Goal: Task Accomplishment & Management: Use online tool/utility

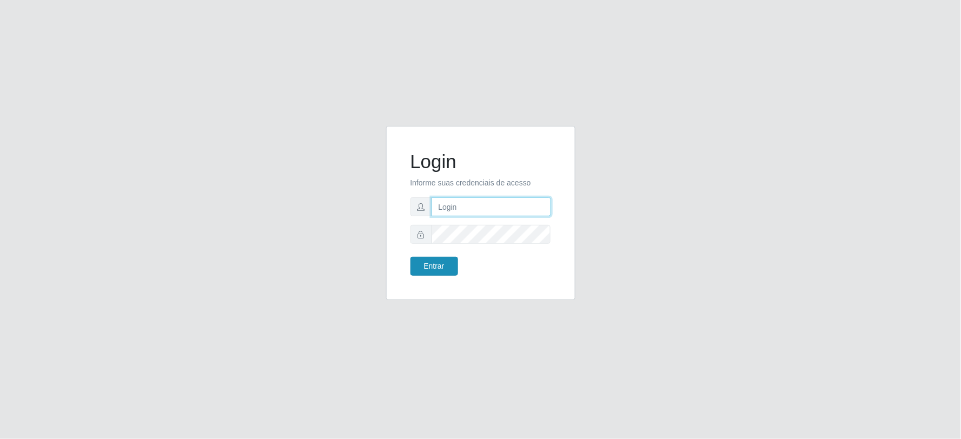
type input "[EMAIL_ADDRESS][DOMAIN_NAME]"
click at [431, 262] on button "Entrar" at bounding box center [435, 266] width 48 height 19
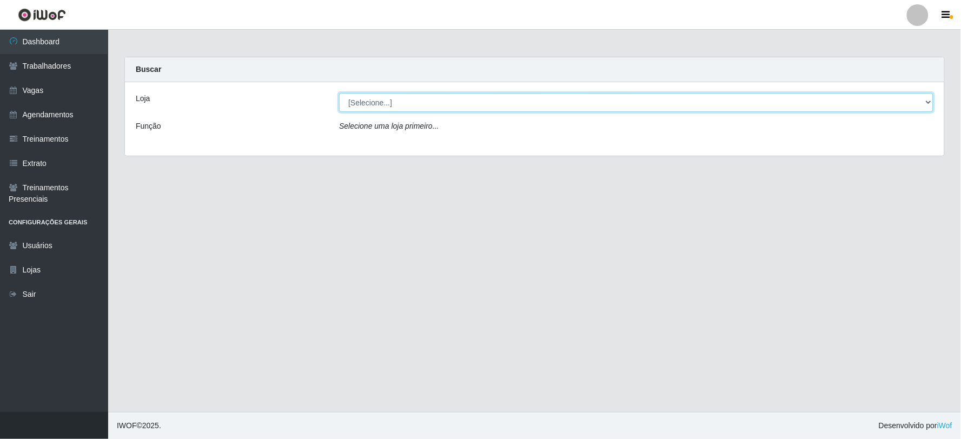
click at [424, 101] on select "[Selecione...] SuperFácil Atacado - Vale do Sol" at bounding box center [636, 102] width 595 height 19
select select "502"
click at [339, 93] on select "[Selecione...] SuperFácil Atacado - Vale do Sol" at bounding box center [636, 102] width 595 height 19
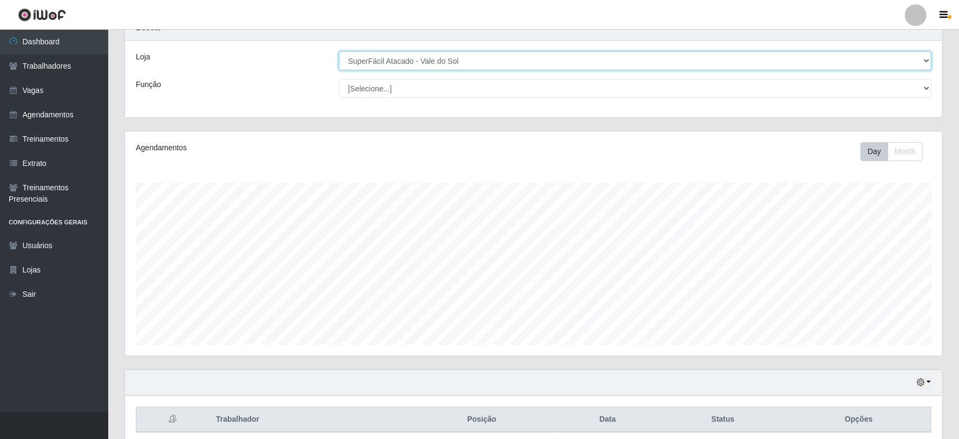
scroll to position [87, 0]
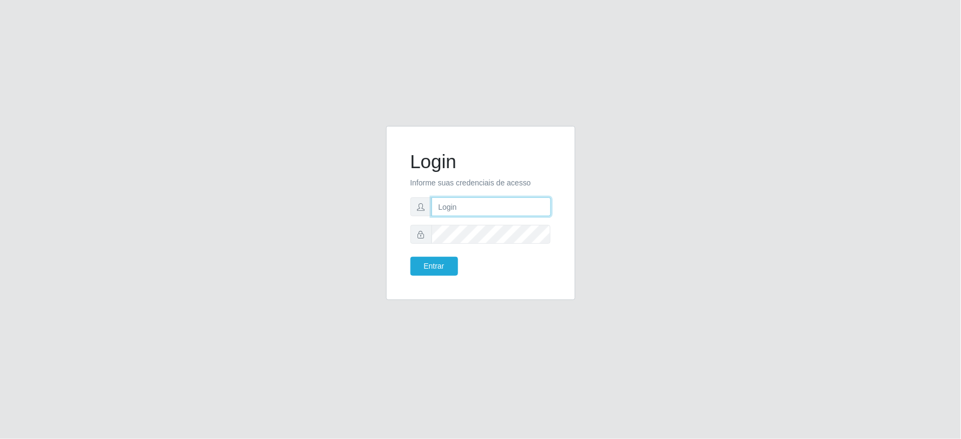
type input "[EMAIL_ADDRESS][DOMAIN_NAME]"
drag, startPoint x: 438, startPoint y: 210, endPoint x: 570, endPoint y: 200, distance: 132.4
click at [570, 200] on div "Login Informe suas credenciais de acesso [EMAIL_ADDRESS][DOMAIN_NAME] Entrar" at bounding box center [480, 213] width 189 height 174
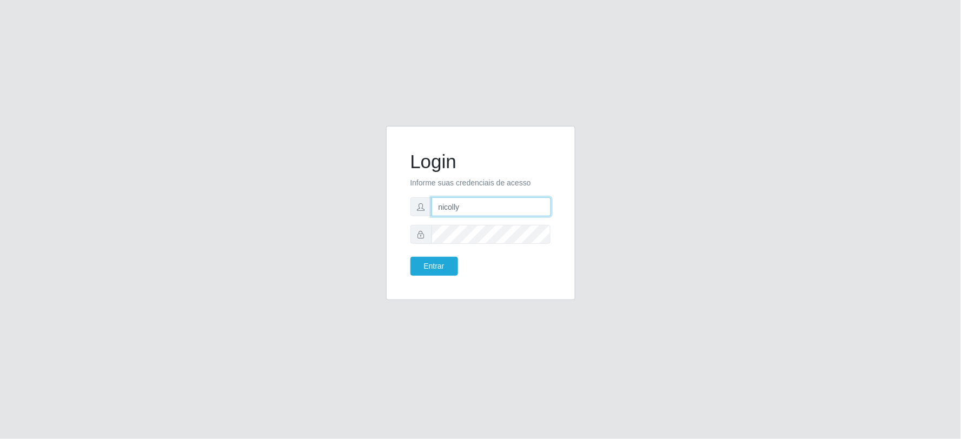
type input "[EMAIL_ADDRESS][DOMAIN_NAME]"
click at [412, 235] on div at bounding box center [481, 234] width 141 height 19
click at [425, 267] on button "Entrar" at bounding box center [435, 266] width 48 height 19
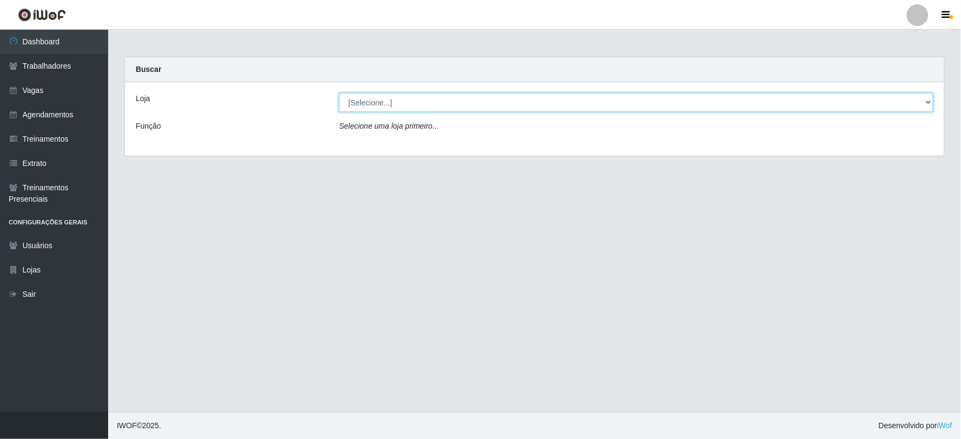
click at [447, 110] on select "[Selecione...] SuperFácil Atacado - Vale do Sol" at bounding box center [636, 102] width 595 height 19
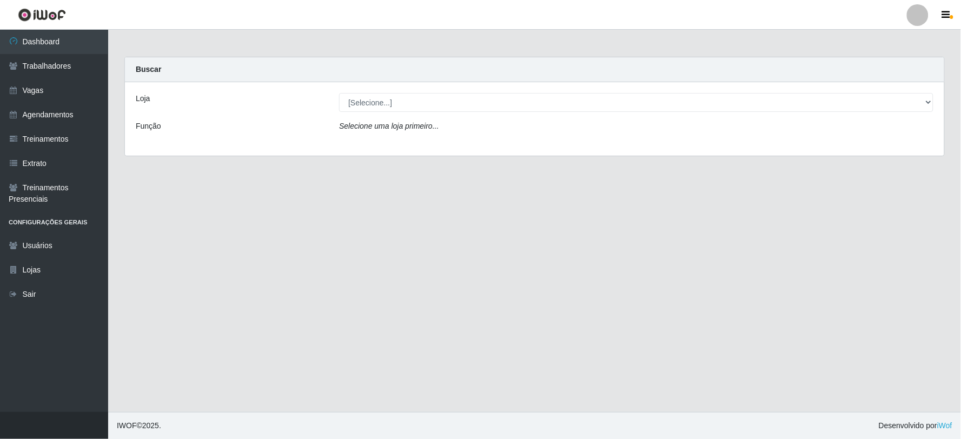
click at [446, 143] on div "Loja [Selecione...] SuperFácil Atacado - Vale do Sol Função Selecione uma loja …" at bounding box center [535, 119] width 820 height 74
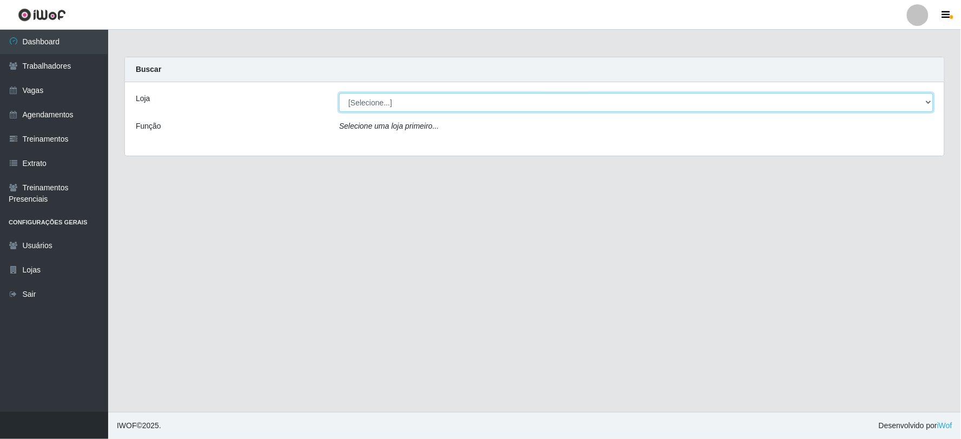
click at [395, 108] on select "[Selecione...] SuperFácil Atacado - Vale do Sol" at bounding box center [636, 102] width 595 height 19
click at [407, 100] on select "[Selecione...] SuperFácil Atacado - Vale do Sol" at bounding box center [636, 102] width 595 height 19
select select "502"
click at [339, 93] on select "[Selecione...] SuperFácil Atacado - Vale do Sol" at bounding box center [636, 102] width 595 height 19
